Goal: Transaction & Acquisition: Purchase product/service

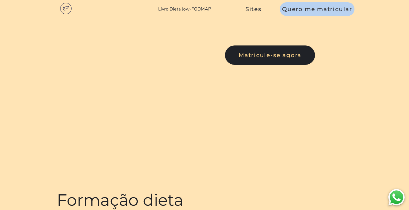
click at [179, 10] on link "Livro Dieta low-FODMAP" at bounding box center [184, 9] width 53 height 6
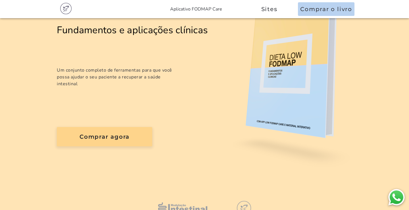
scroll to position [80, 0]
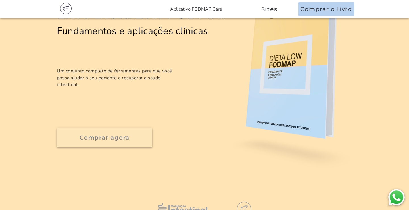
click at [0, 0] on slot "Comprar agora" at bounding box center [0, 0] width 0 height 0
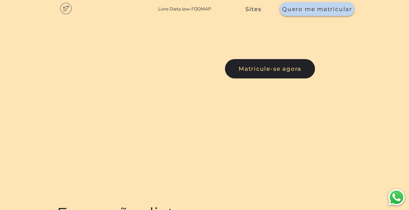
click at [300, 9] on span "Quero me matricular" at bounding box center [317, 9] width 70 height 7
